Goal: Task Accomplishment & Management: Use online tool/utility

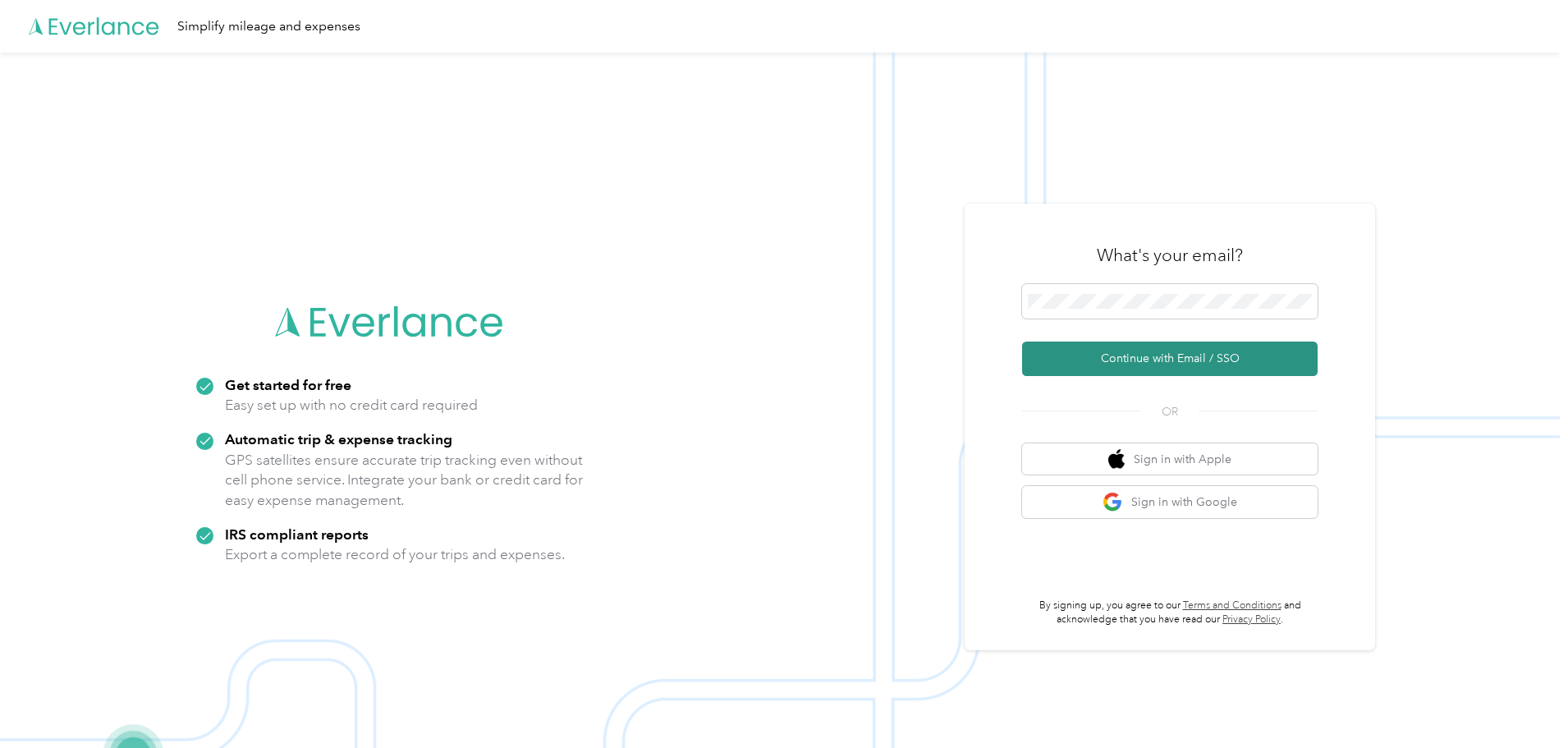
click at [1163, 357] on button "Continue with Email / SSO" at bounding box center [1169, 359] width 295 height 35
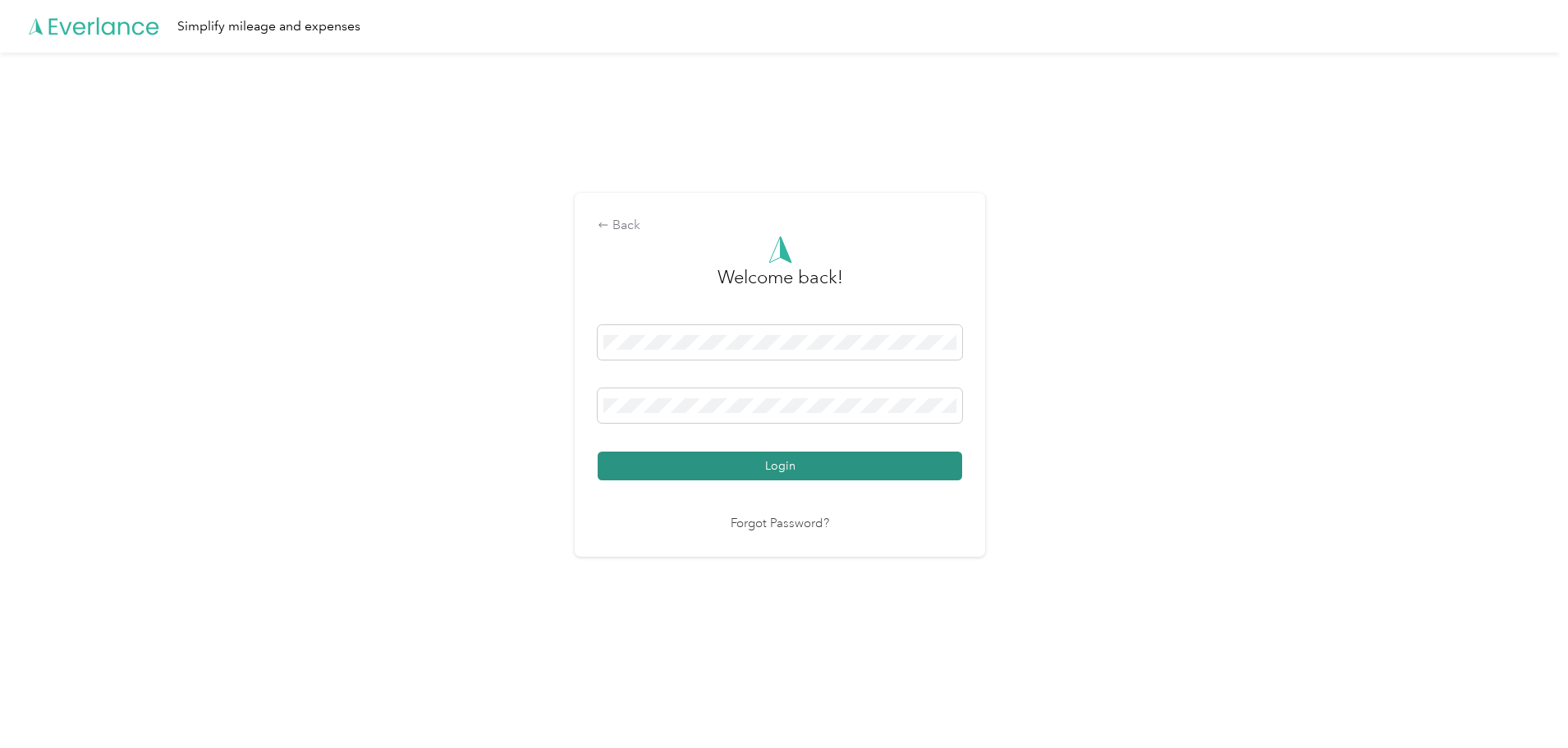
click at [774, 462] on button "Login" at bounding box center [779, 465] width 365 height 29
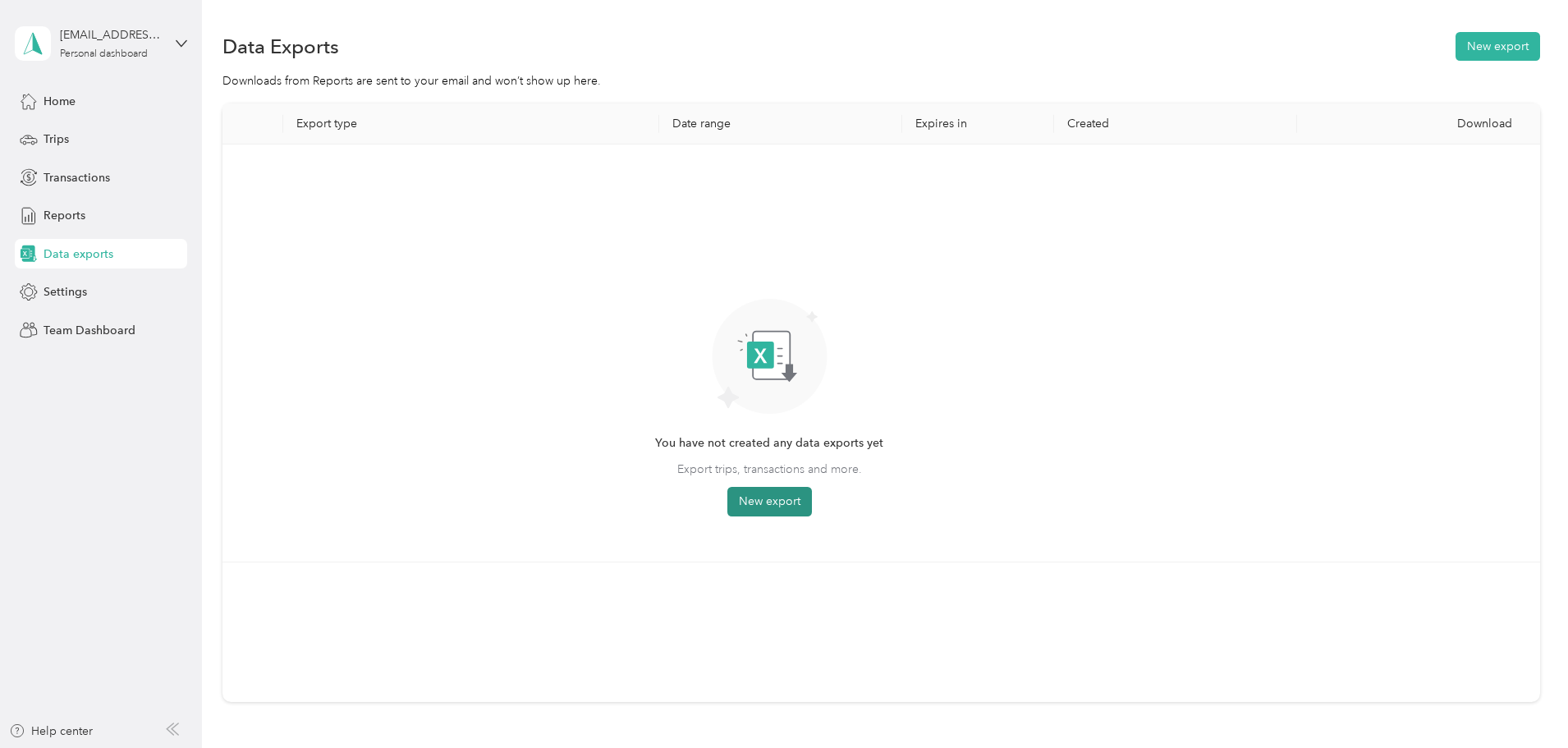
click at [811, 498] on button "New export" at bounding box center [769, 502] width 84 height 30
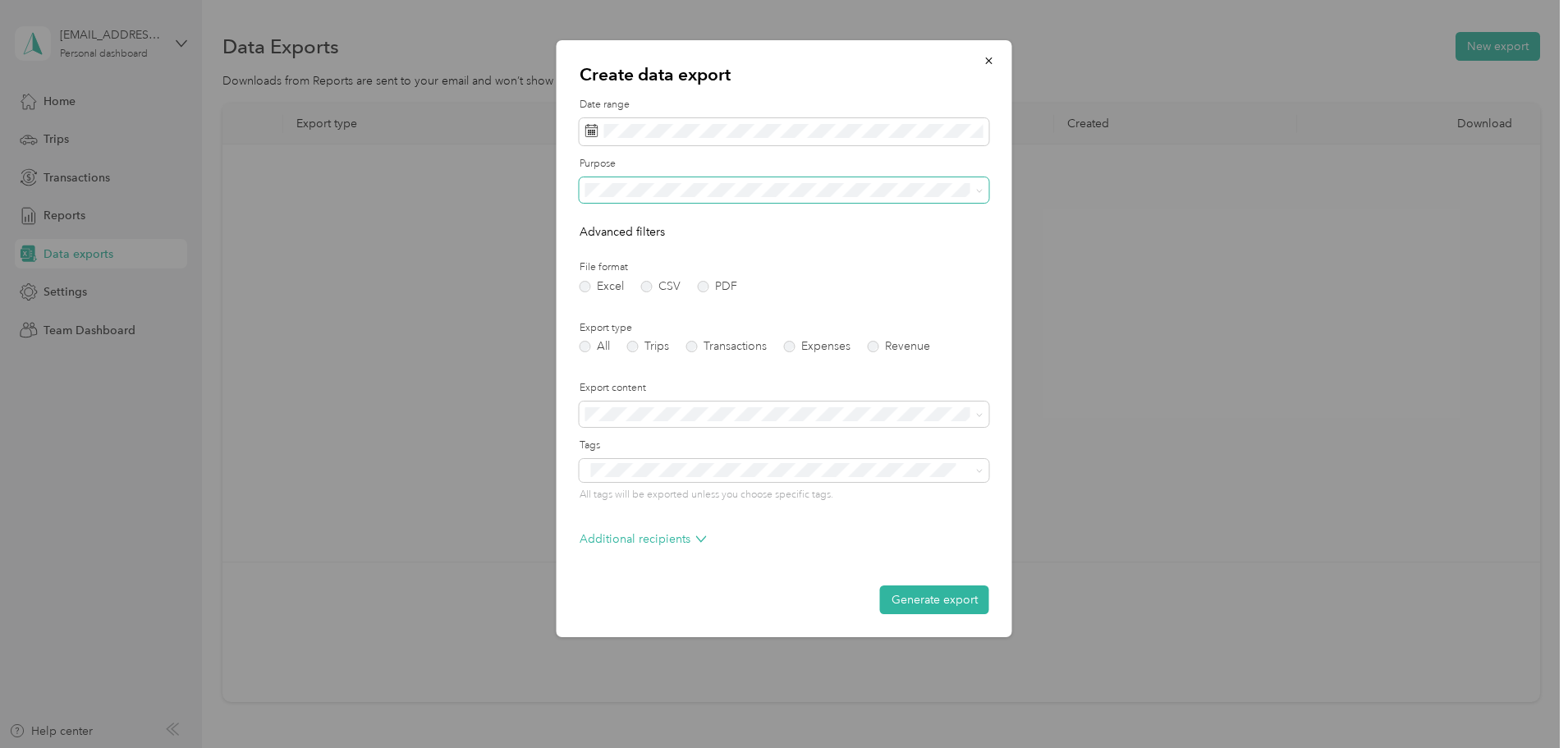
click at [984, 193] on span at bounding box center [784, 191] width 409 height 26
click at [980, 191] on icon at bounding box center [979, 191] width 7 height 7
click at [606, 241] on span "Work" at bounding box center [605, 247] width 28 height 14
click at [703, 284] on label "PDF" at bounding box center [717, 286] width 39 height 11
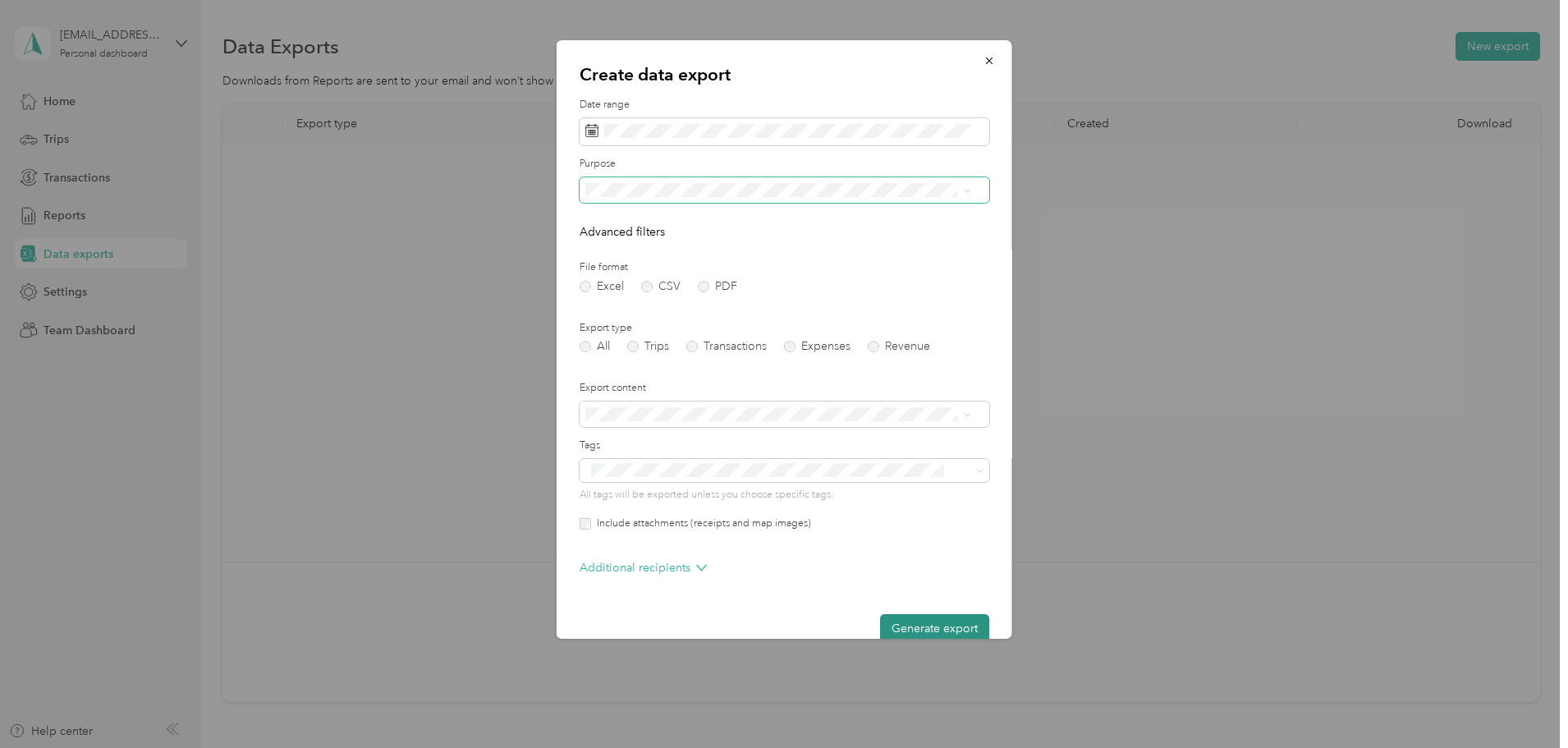
click at [919, 625] on button "Generate export" at bounding box center [934, 628] width 109 height 29
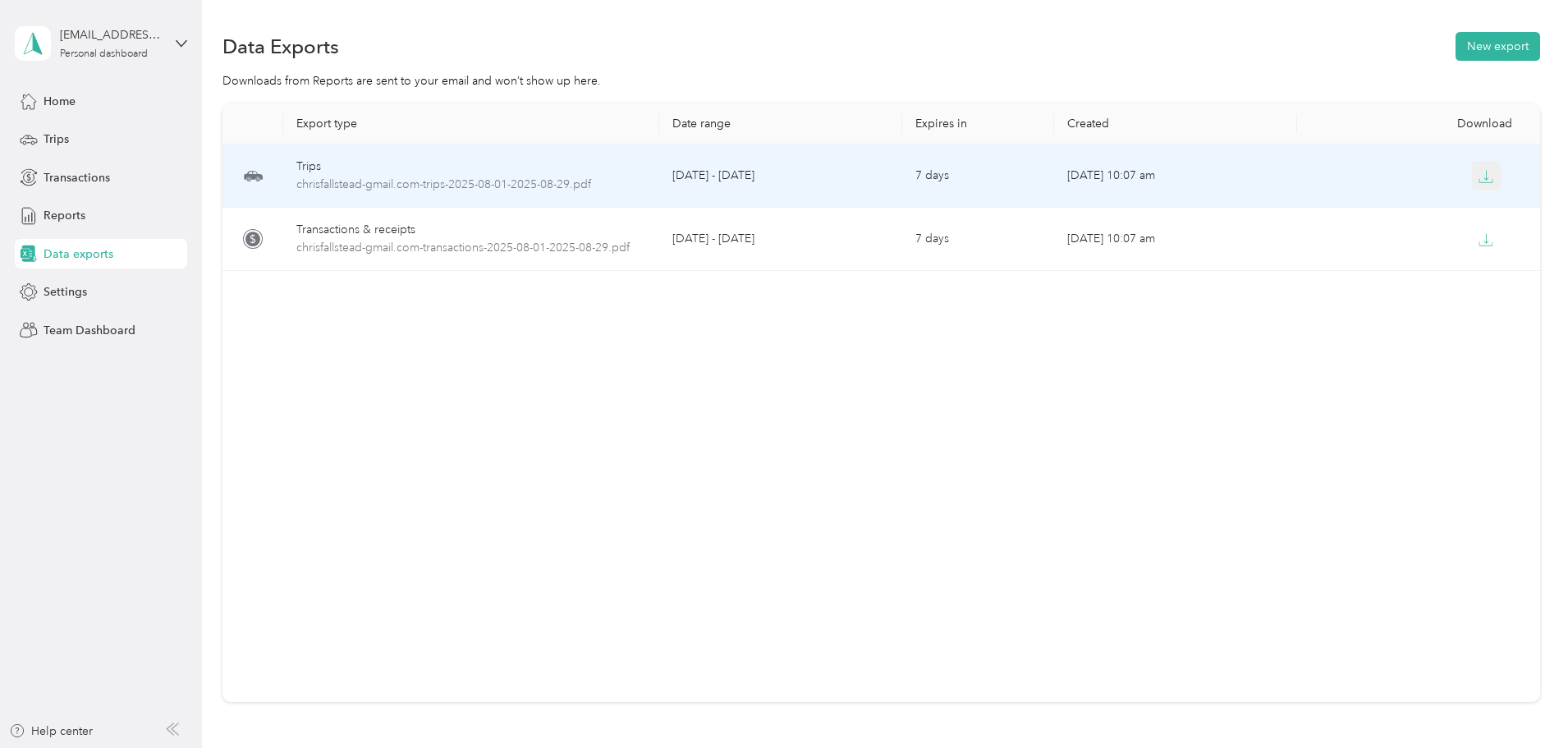
click at [1255, 176] on icon "button" at bounding box center [1485, 176] width 15 height 15
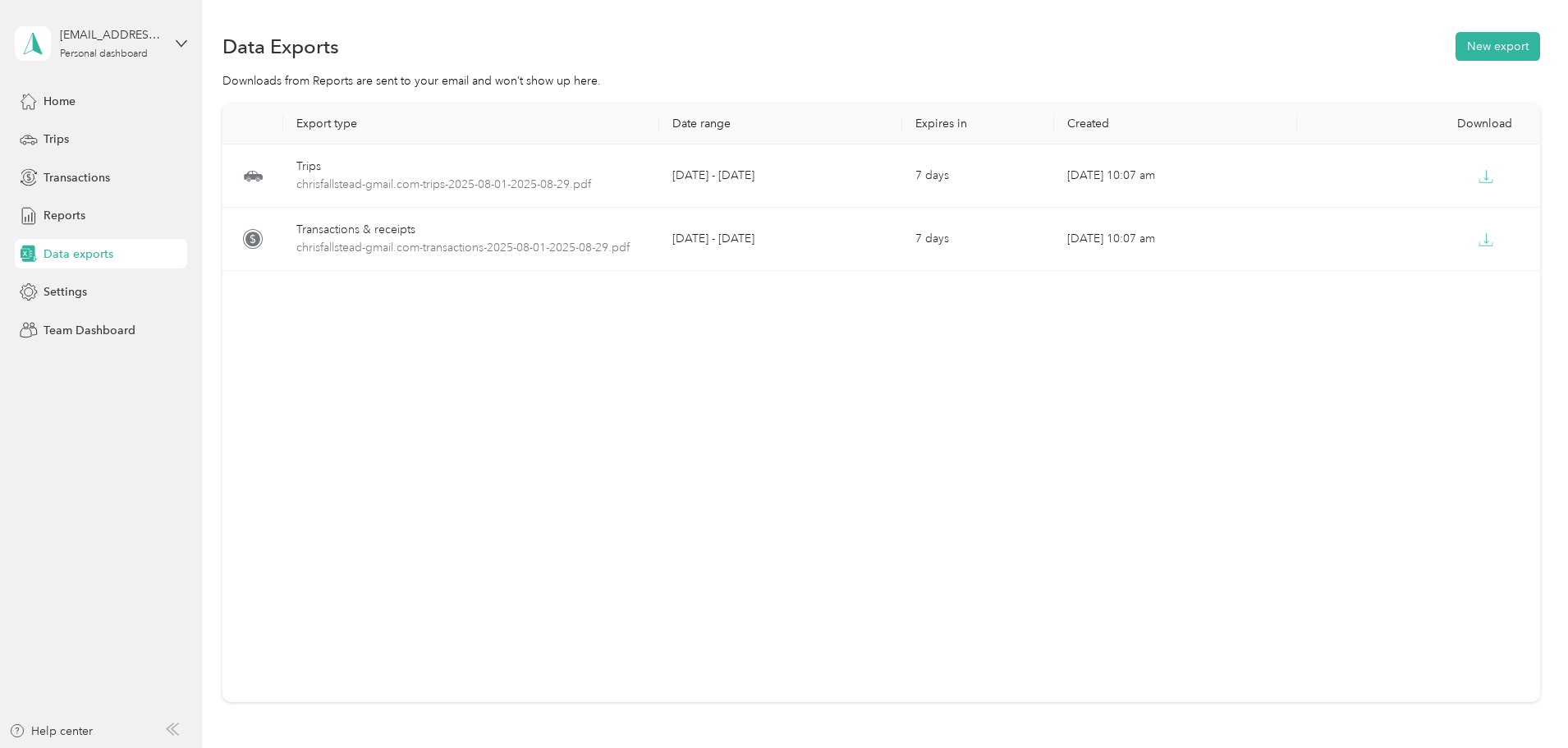
click at [77, 253] on span "Data exports" at bounding box center [78, 254] width 70 height 17
click at [1255, 46] on button "New export" at bounding box center [1497, 46] width 84 height 29
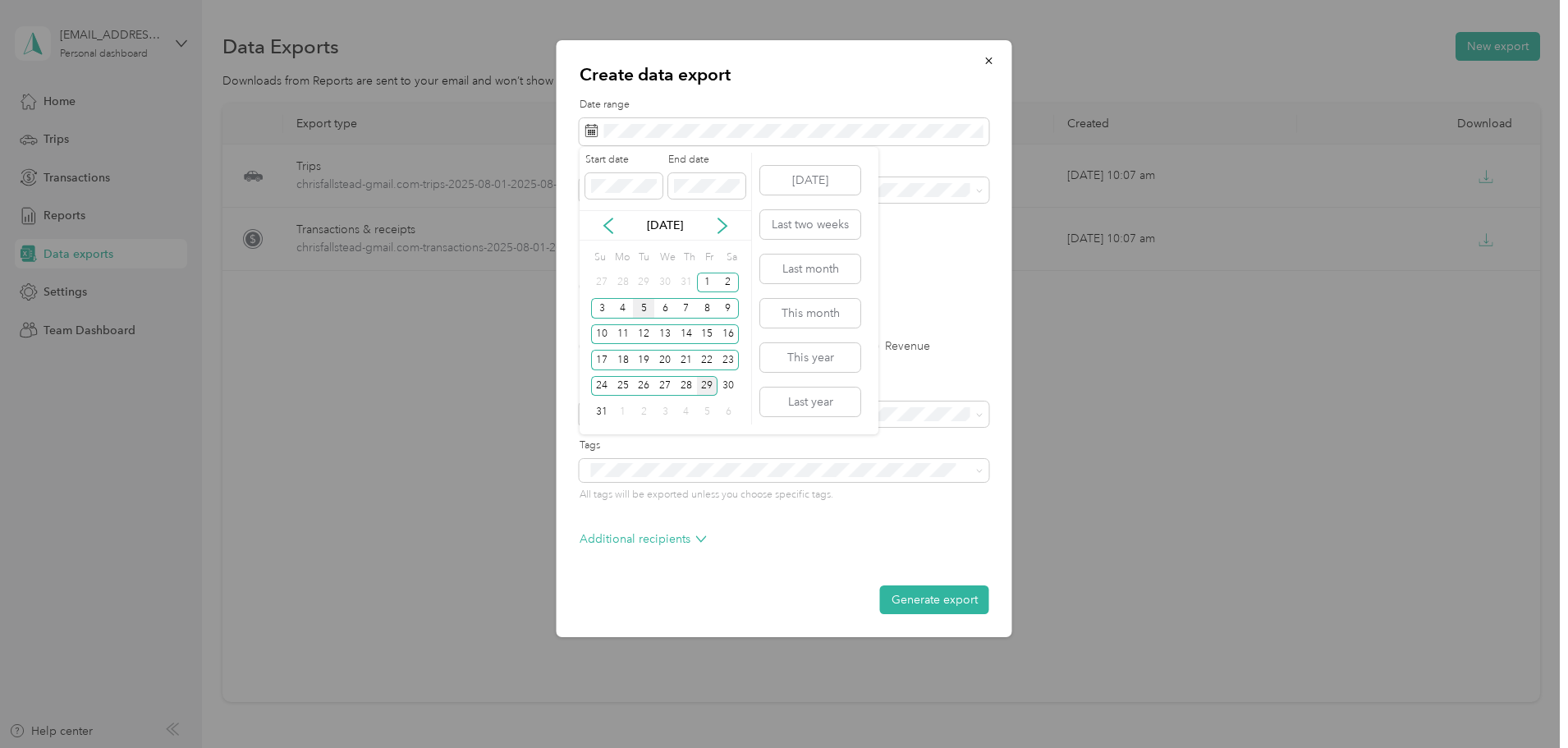
click at [643, 310] on div "5" at bounding box center [643, 308] width 22 height 21
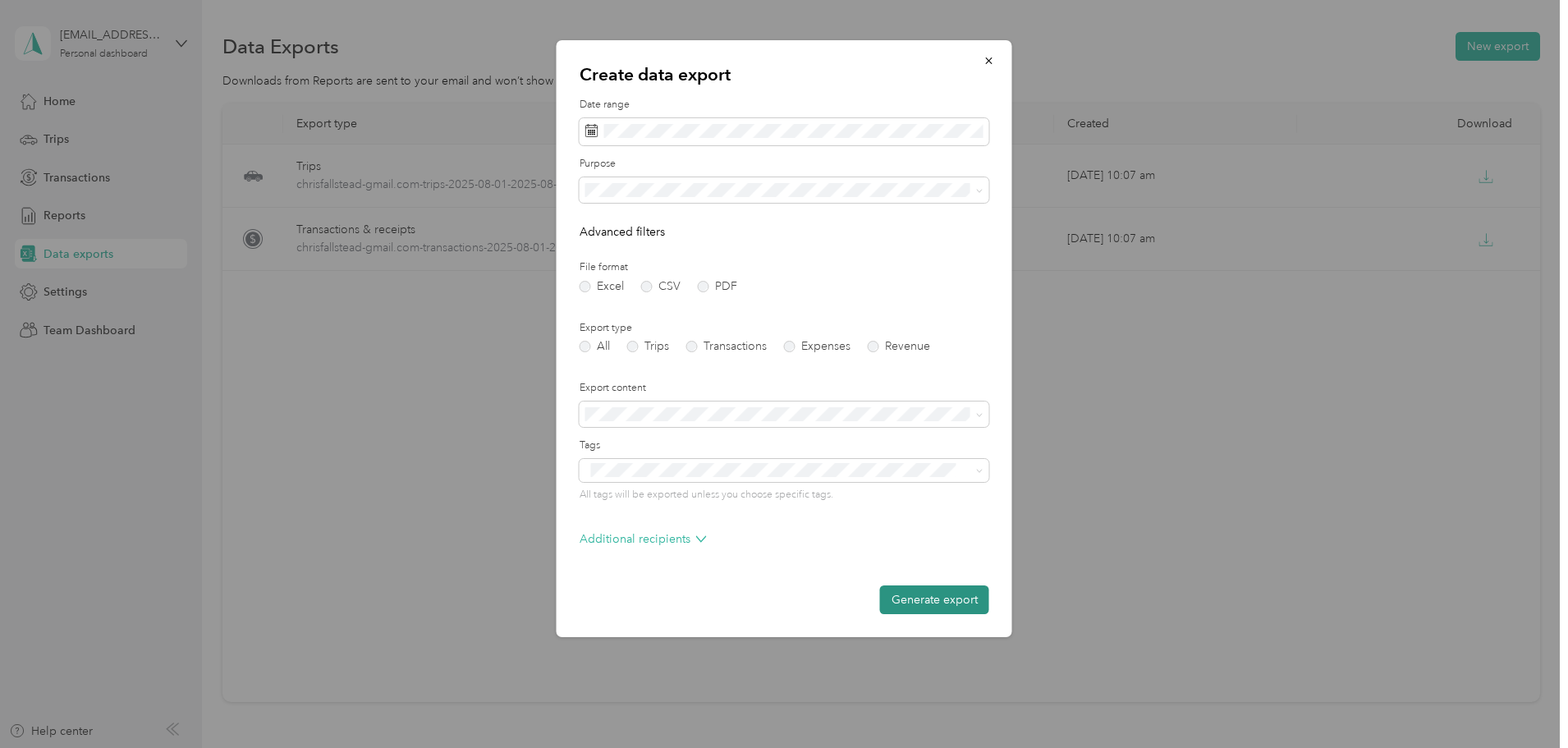
click at [943, 594] on button "Generate export" at bounding box center [934, 599] width 109 height 29
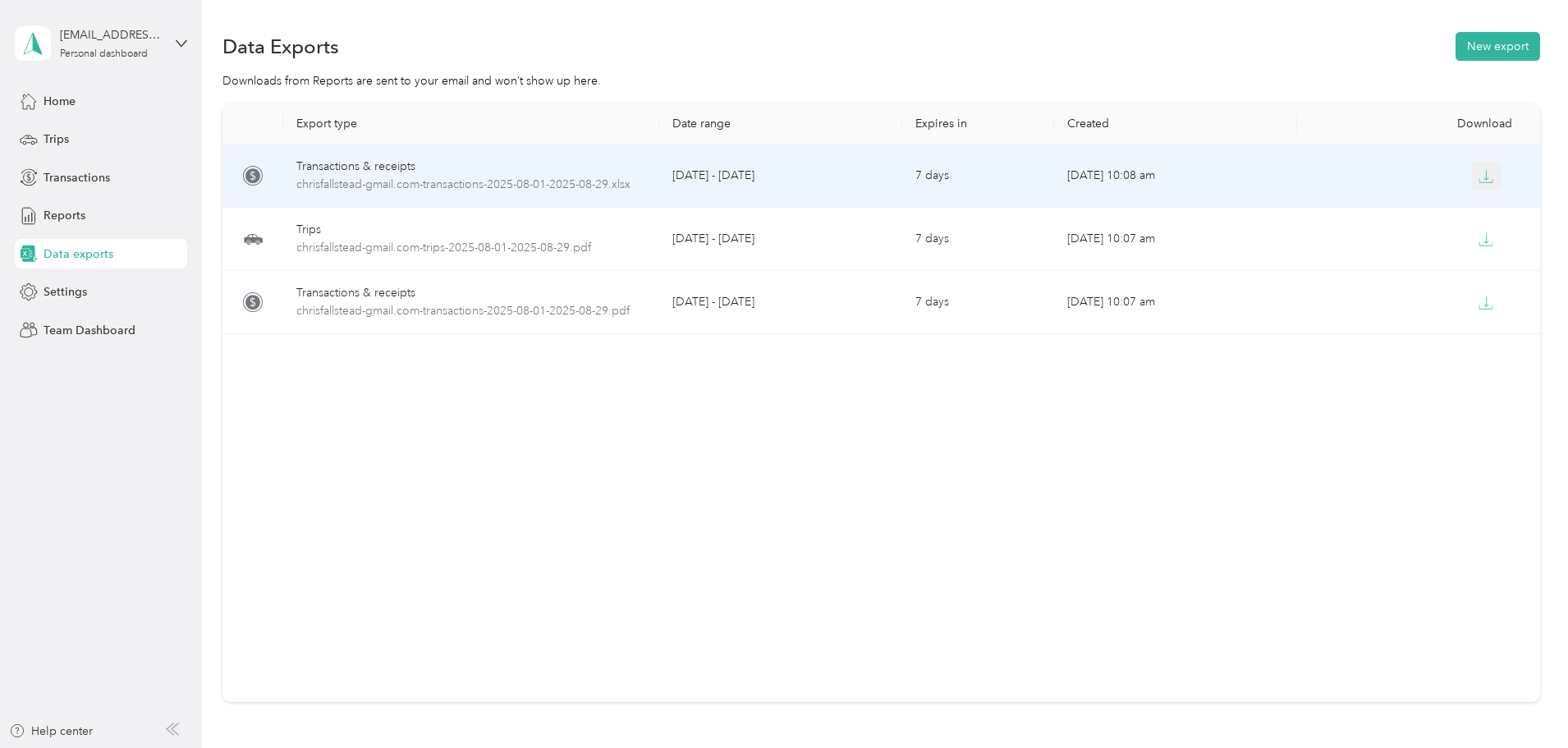
click at [1255, 179] on icon "button" at bounding box center [1485, 176] width 15 height 15
